Goal: Information Seeking & Learning: Learn about a topic

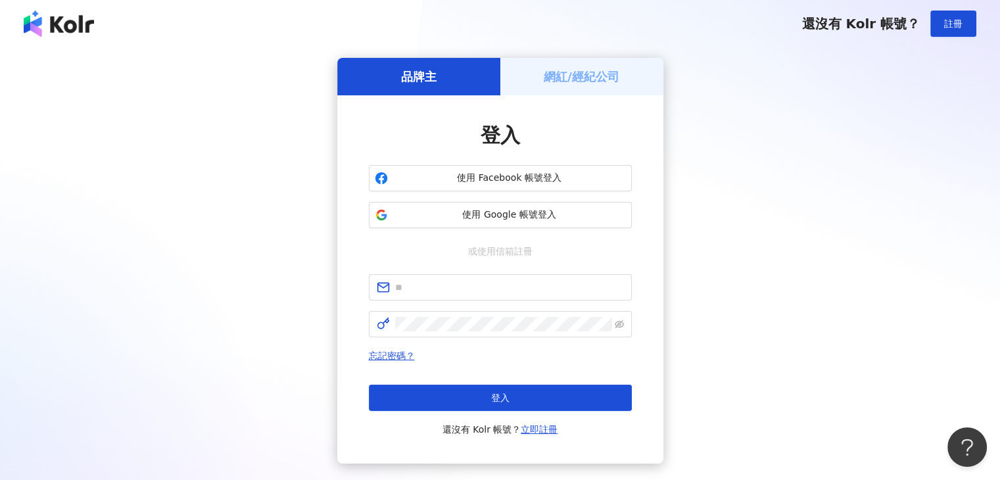
click at [908, 221] on div "品牌主 網紅/經紀公司 登入 使用 Facebook 帳號登入 使用 Google 帳號登入 或使用信箱註冊 忘記密碼？ 登入 還沒有 Kolr 帳號？ 立即…" at bounding box center [500, 260] width 968 height 405
click at [498, 220] on span "使用 Google 帳號登入" at bounding box center [509, 214] width 233 height 13
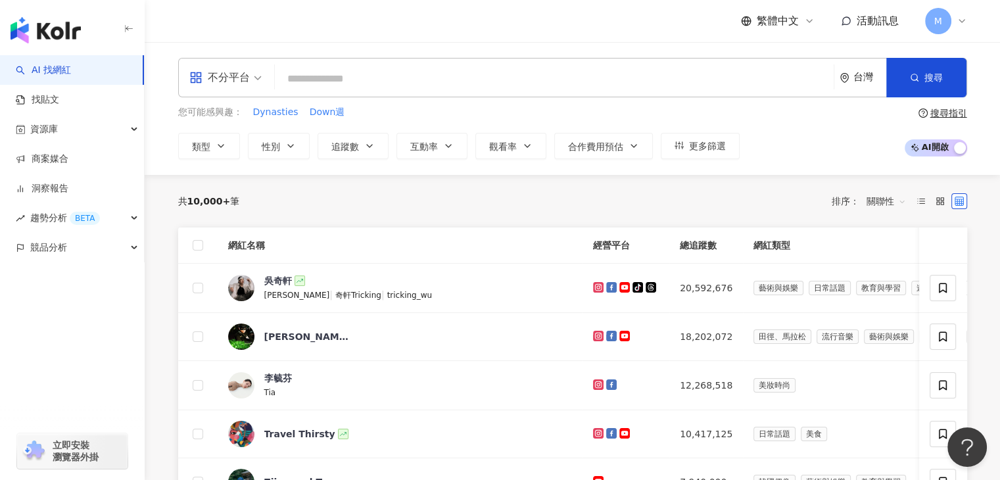
click at [338, 94] on div "不分平台 台灣 搜尋" at bounding box center [572, 77] width 789 height 39
click at [342, 82] on input "search" at bounding box center [554, 78] width 548 height 25
paste input "********"
type input "********"
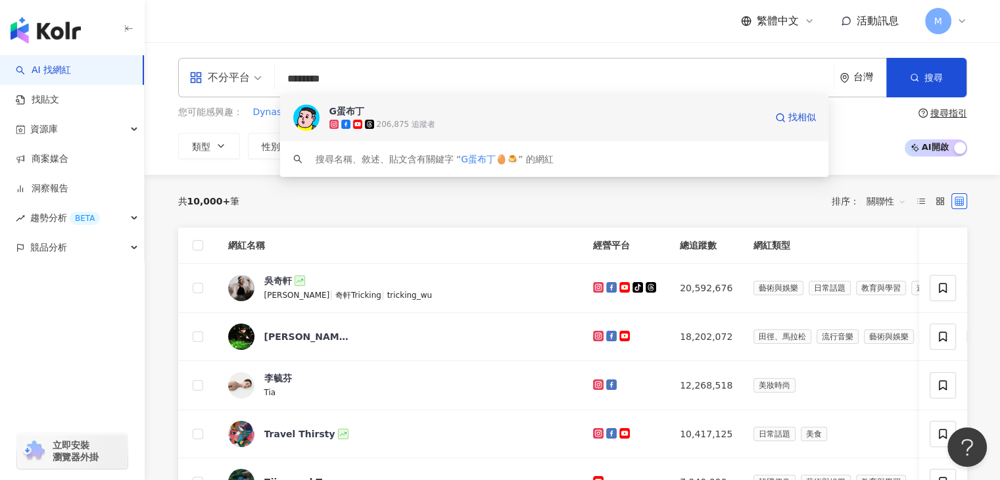
click at [442, 131] on div "G蛋布丁 206,875 追蹤者 找相似" at bounding box center [554, 117] width 549 height 47
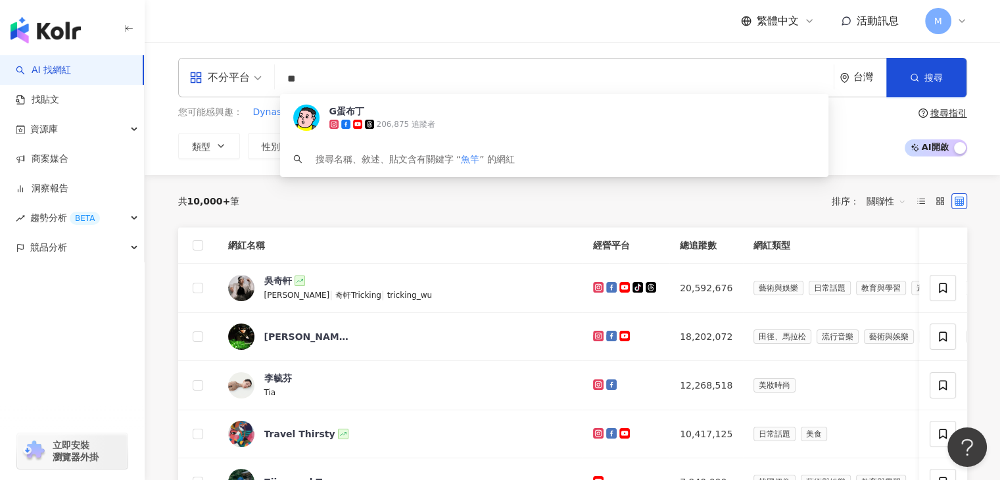
type input "**"
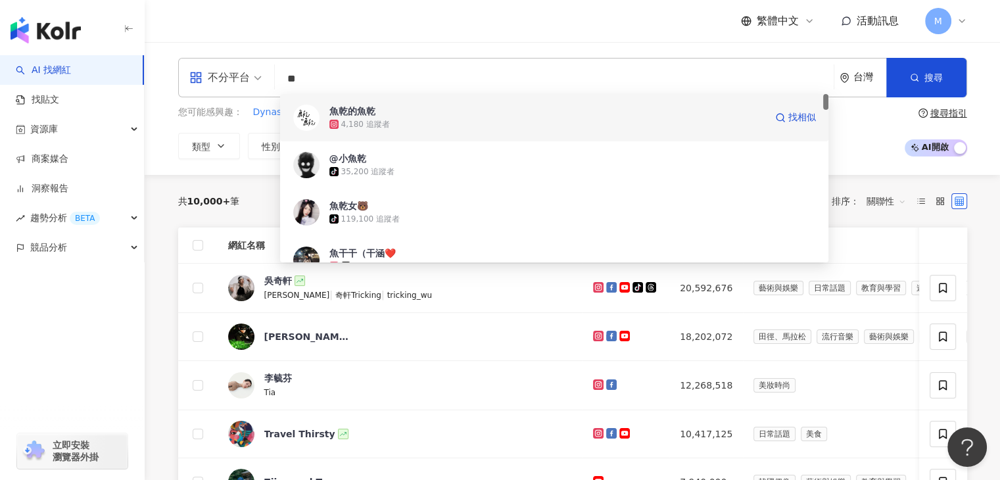
scroll to position [131, 0]
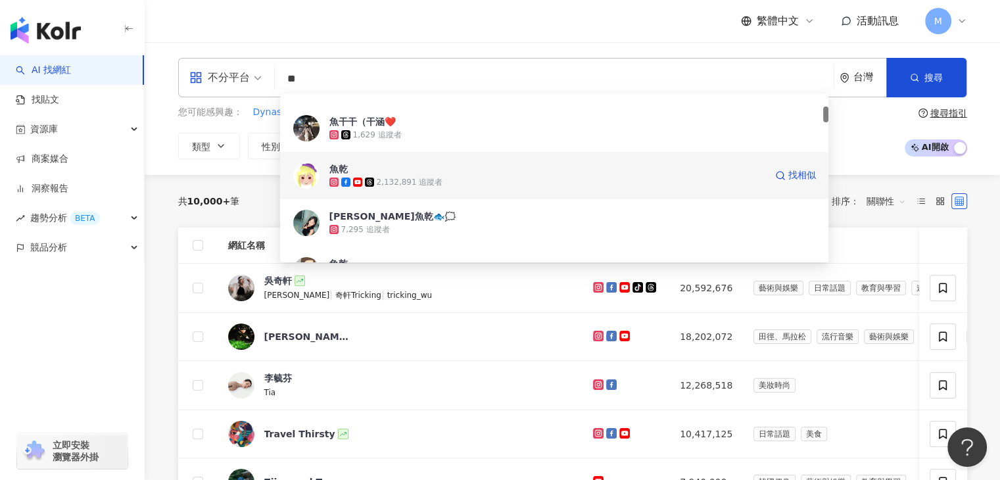
click at [425, 158] on div "魚乾 2,132,891 追蹤者 找相似" at bounding box center [554, 175] width 549 height 47
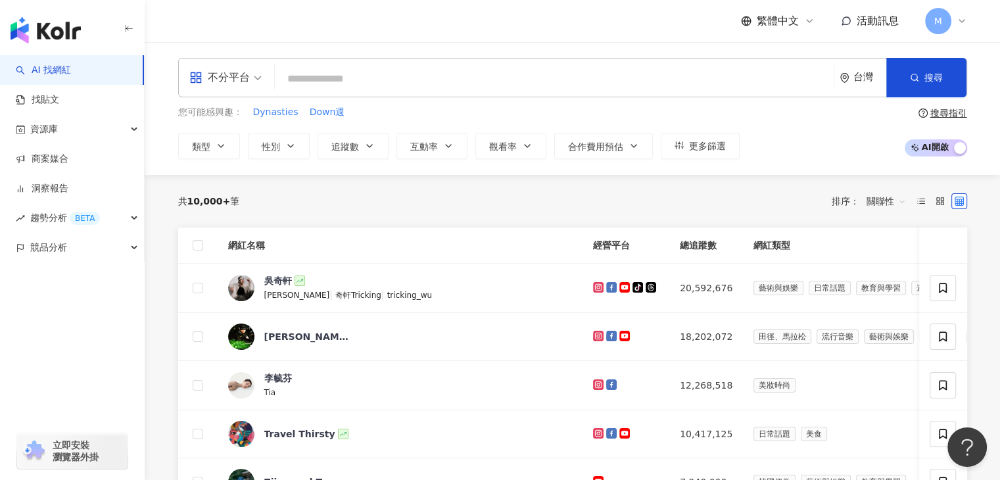
paste input "**********"
type input "**********"
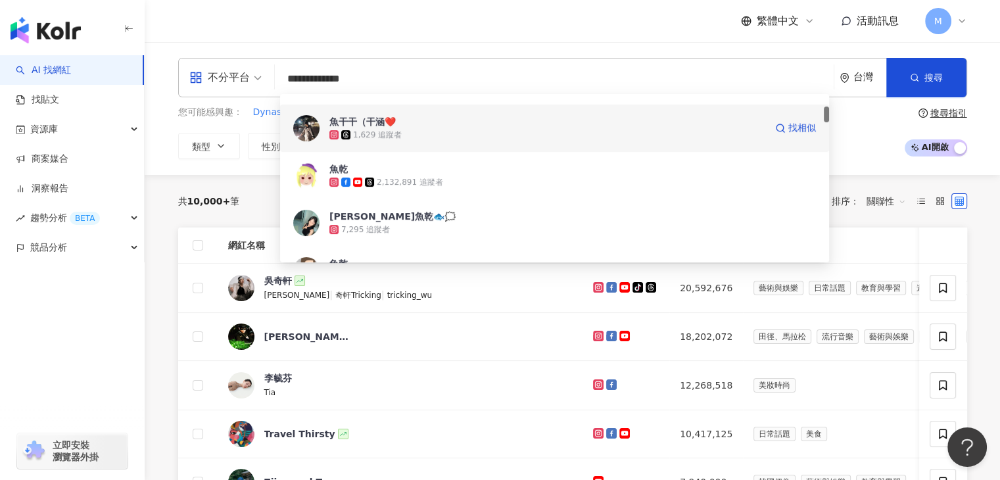
scroll to position [0, 0]
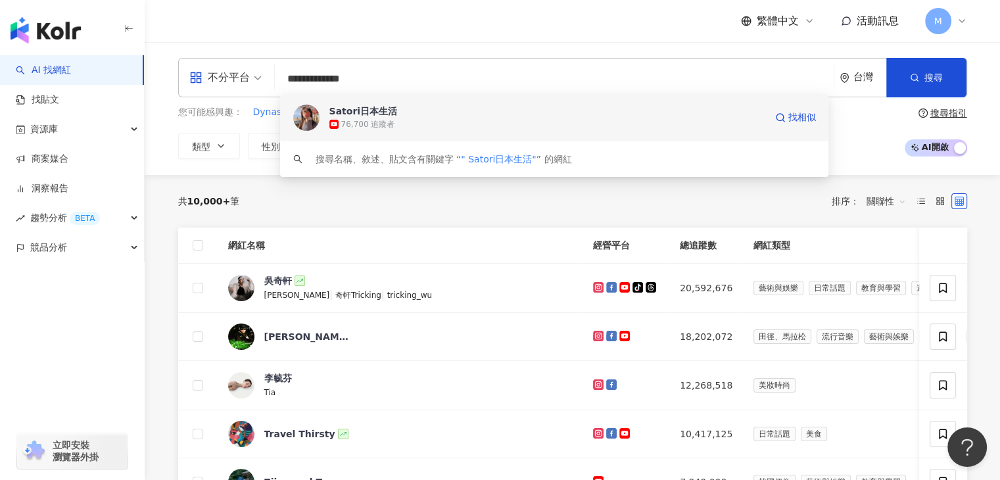
click at [427, 136] on div "[PERSON_NAME]日本生活 76,700 追蹤者 找相似" at bounding box center [554, 117] width 549 height 47
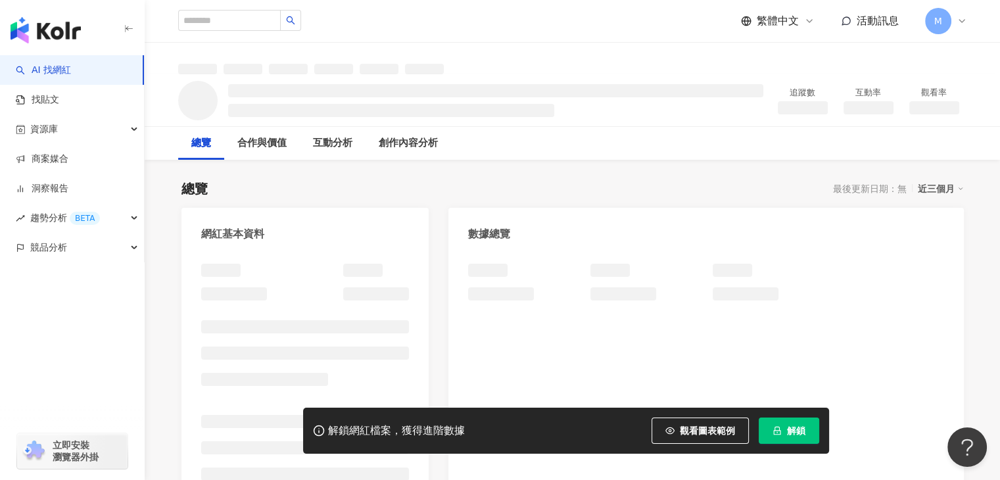
click at [770, 429] on button "解鎖" at bounding box center [788, 430] width 60 height 26
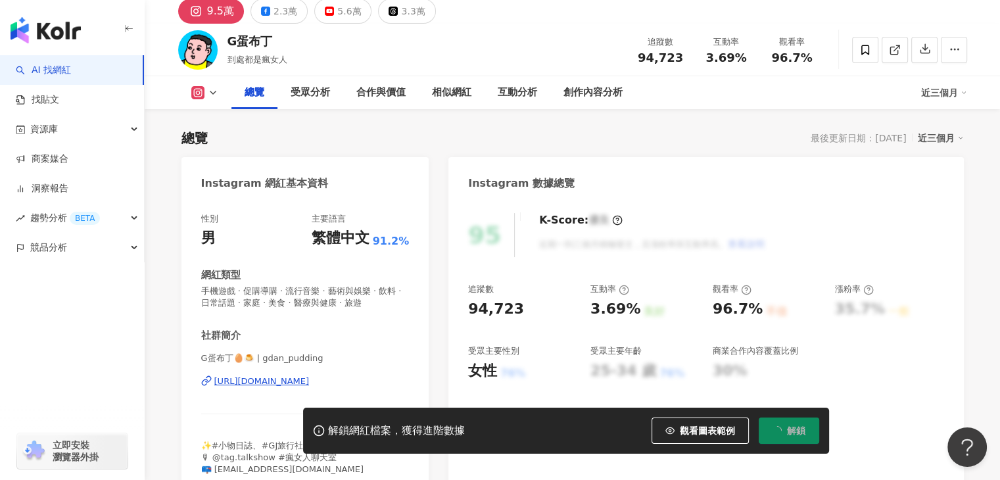
scroll to position [66, 0]
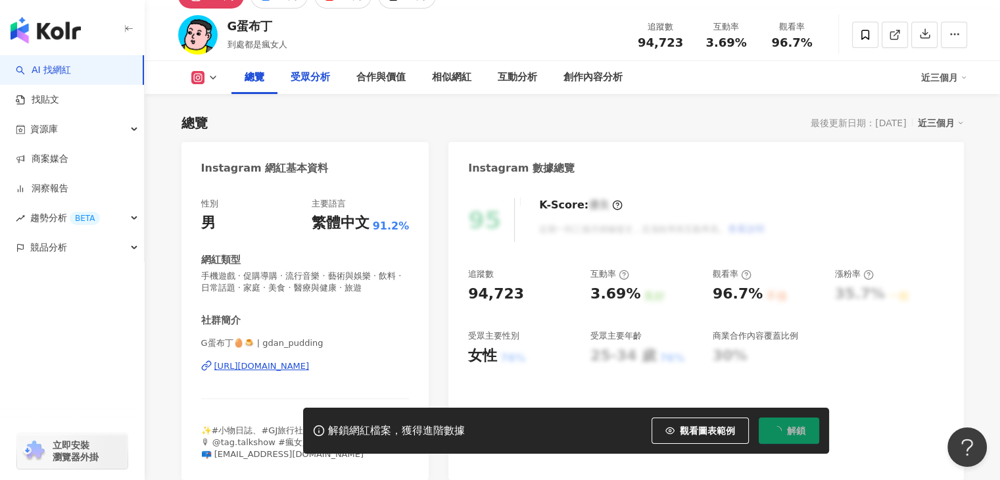
click at [318, 85] on div "受眾分析" at bounding box center [310, 77] width 66 height 33
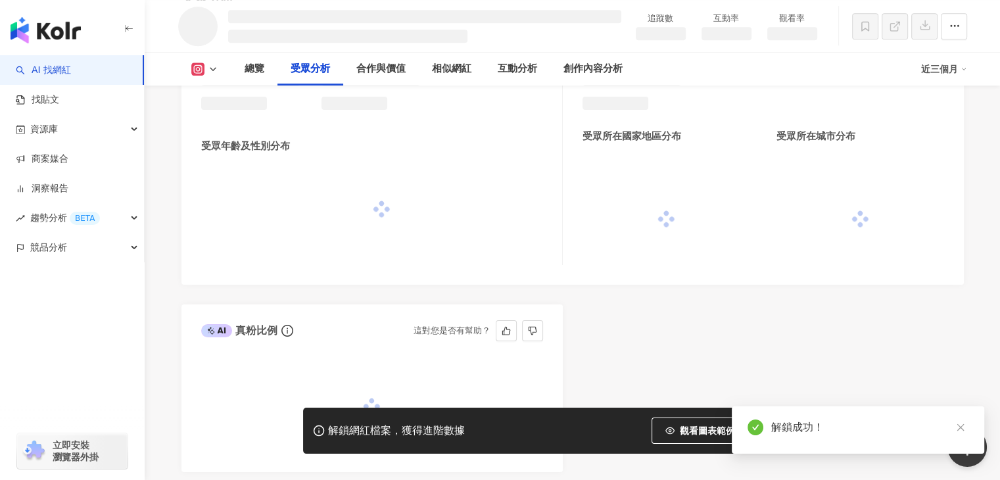
scroll to position [1083, 0]
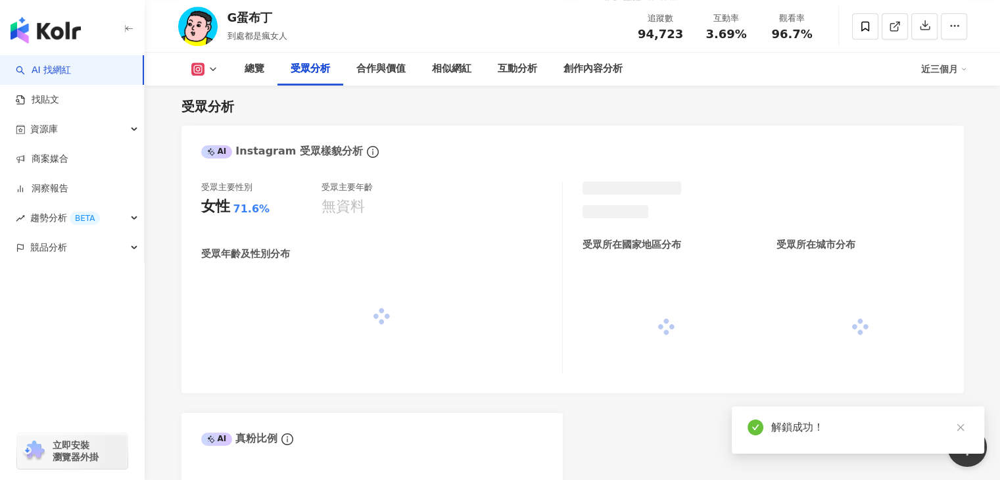
scroll to position [1122, 0]
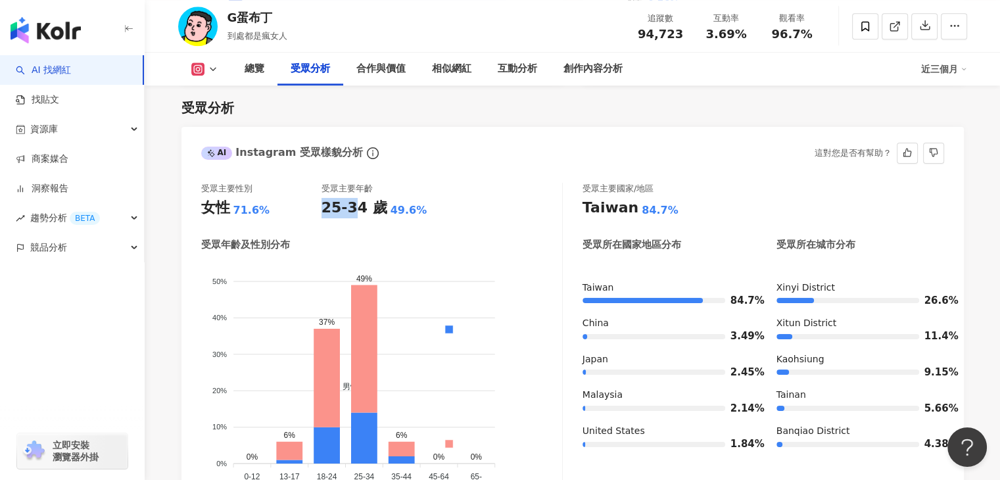
drag, startPoint x: 321, startPoint y: 208, endPoint x: 352, endPoint y: 204, distance: 31.8
click at [352, 204] on div "25-34 歲" at bounding box center [354, 208] width 66 height 20
copy div "25-3"
click at [362, 202] on div "25-34 歲" at bounding box center [354, 208] width 66 height 20
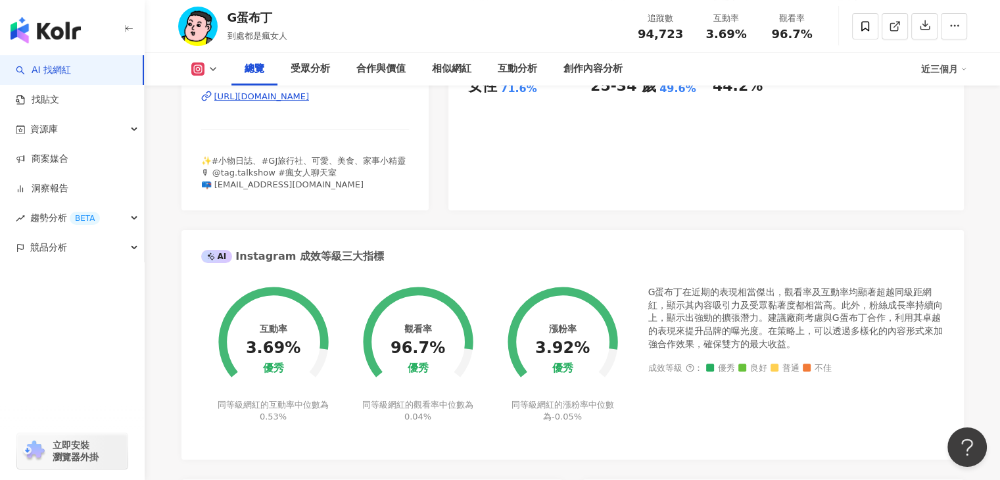
scroll to position [334, 0]
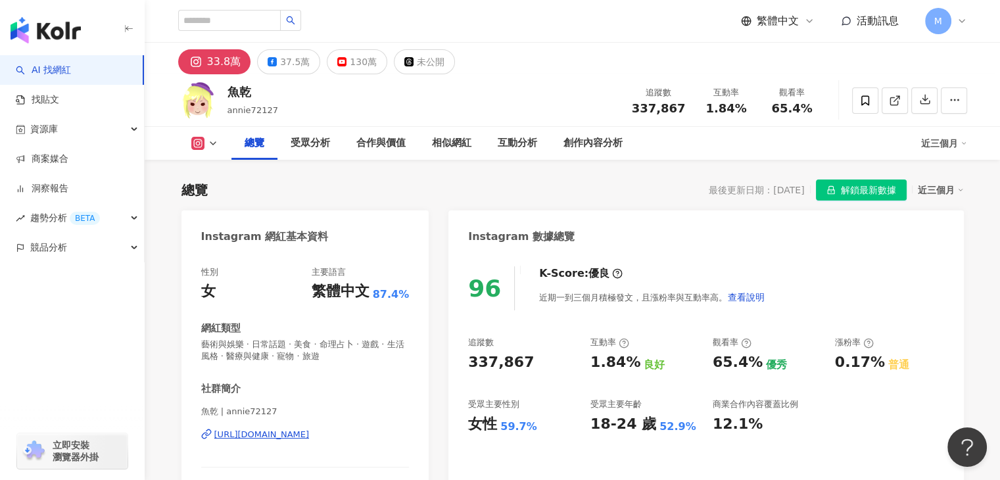
scroll to position [66, 0]
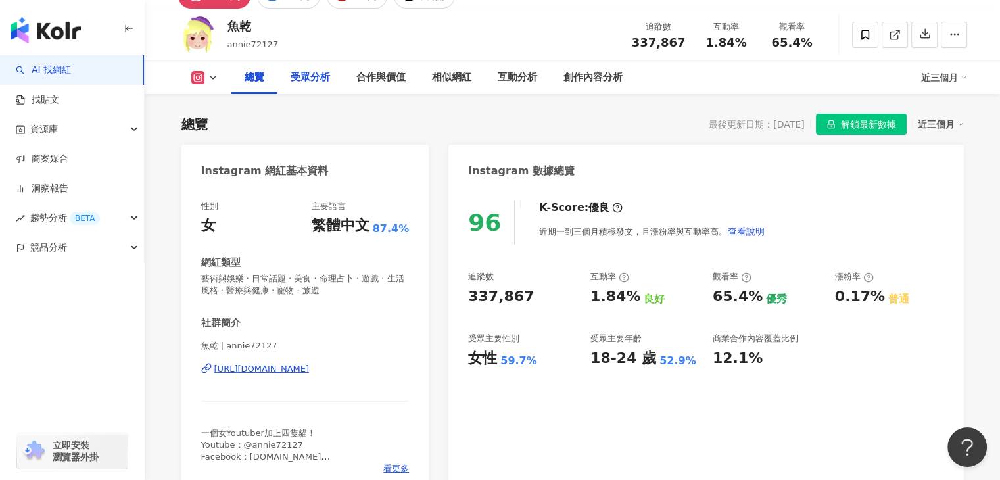
click at [310, 68] on div "受眾分析" at bounding box center [310, 77] width 66 height 33
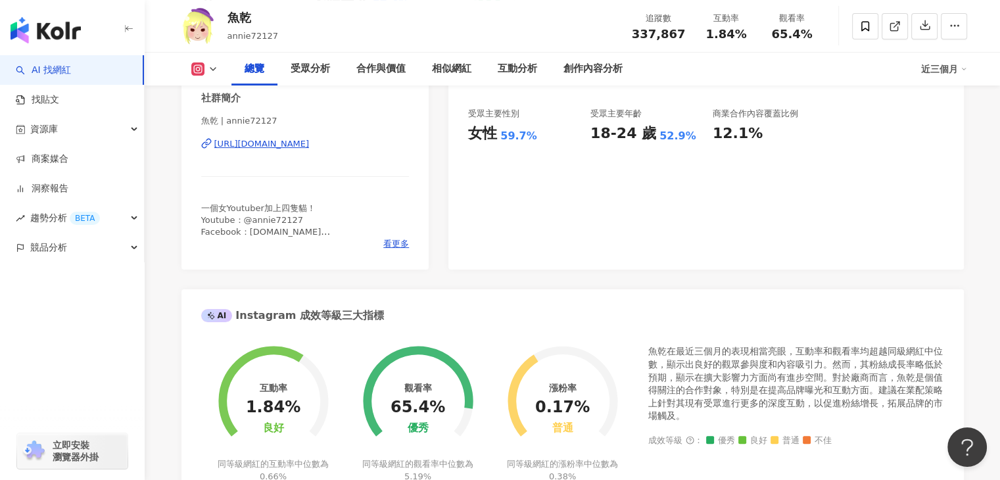
scroll to position [469, 0]
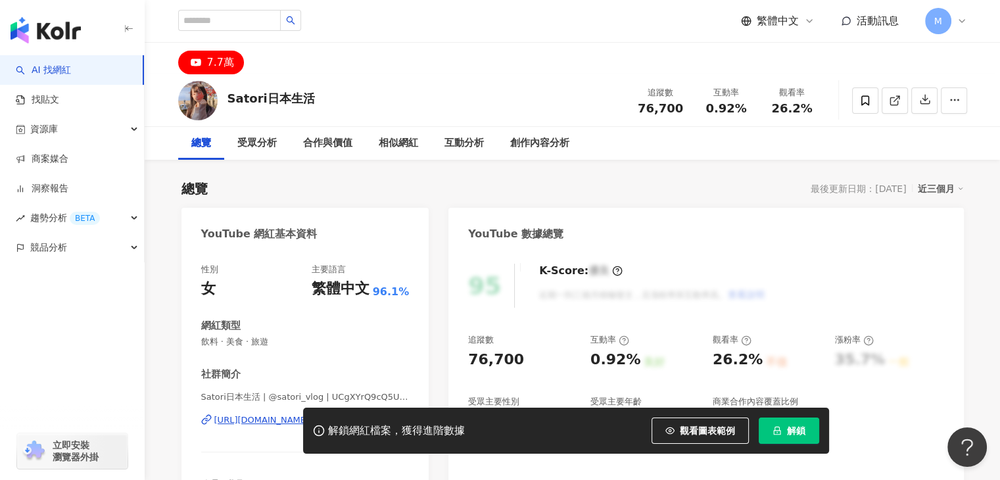
click at [779, 440] on button "解鎖" at bounding box center [788, 430] width 60 height 26
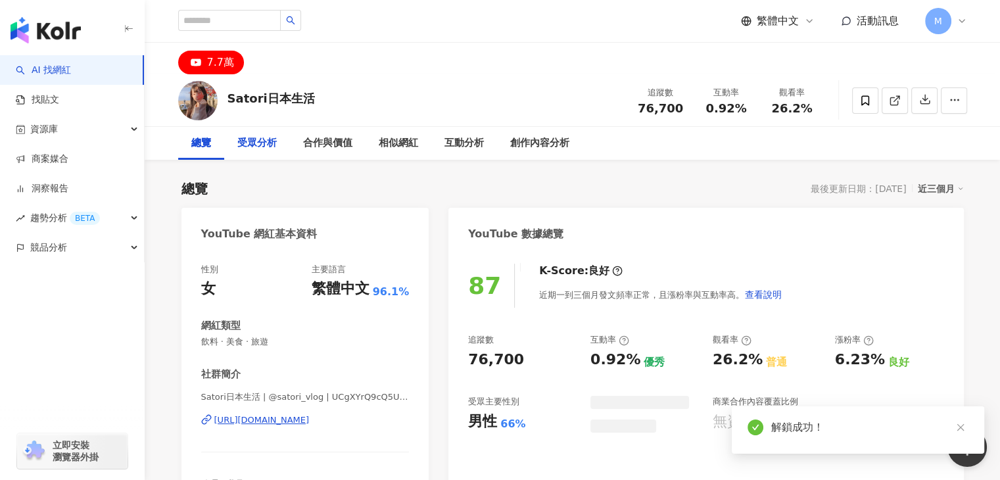
click at [259, 147] on div "受眾分析" at bounding box center [256, 143] width 39 height 16
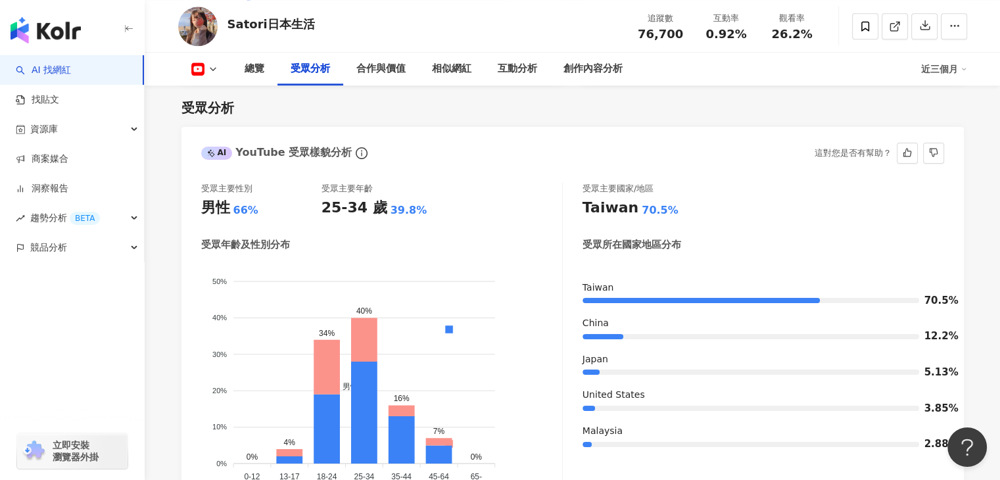
scroll to position [1188, 0]
